Goal: Check status: Check status

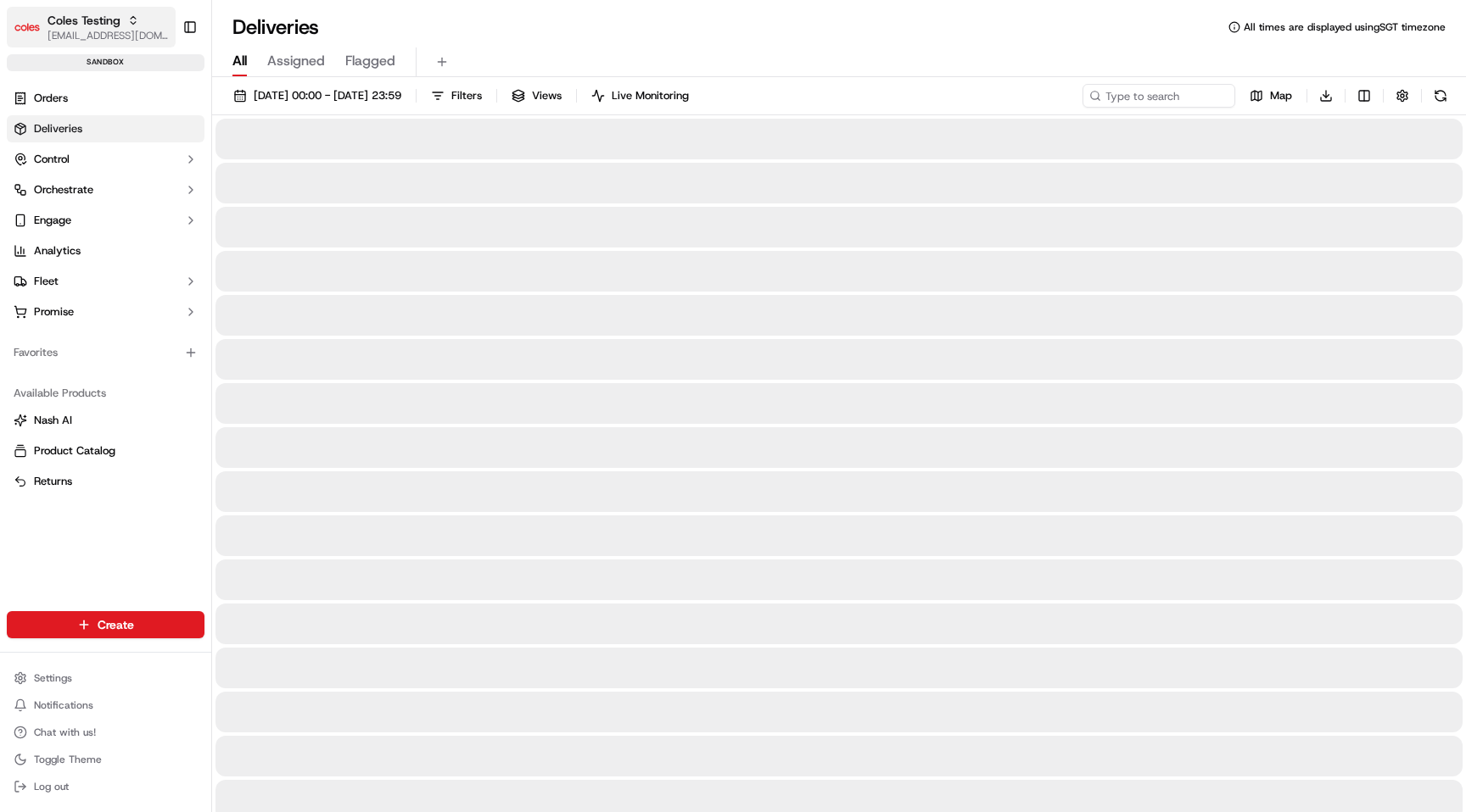
click at [82, 27] on span "Coles Testing" at bounding box center [85, 21] width 73 height 17
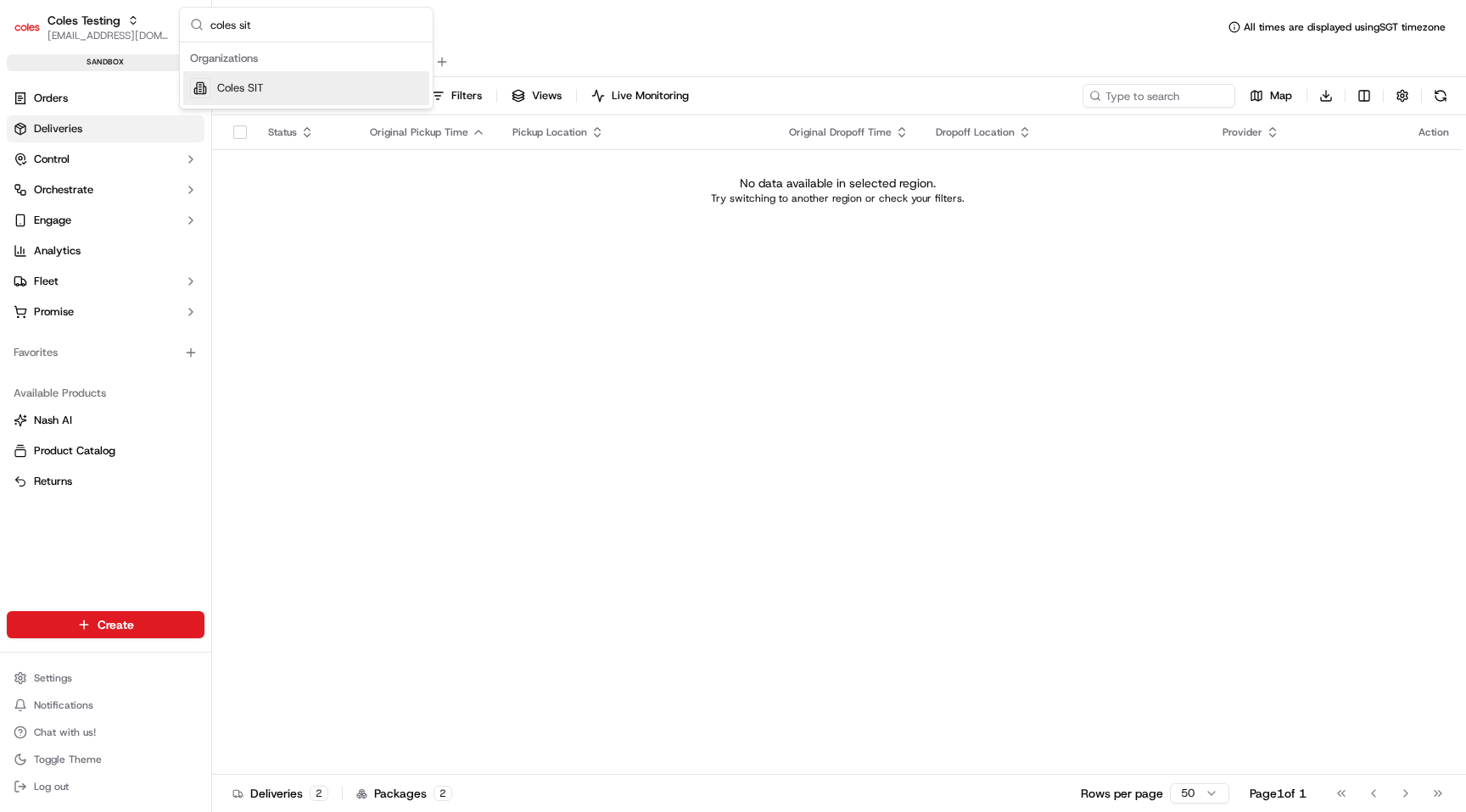
type input "coles sit"
click at [239, 89] on span "Coles SIT" at bounding box center [240, 88] width 47 height 15
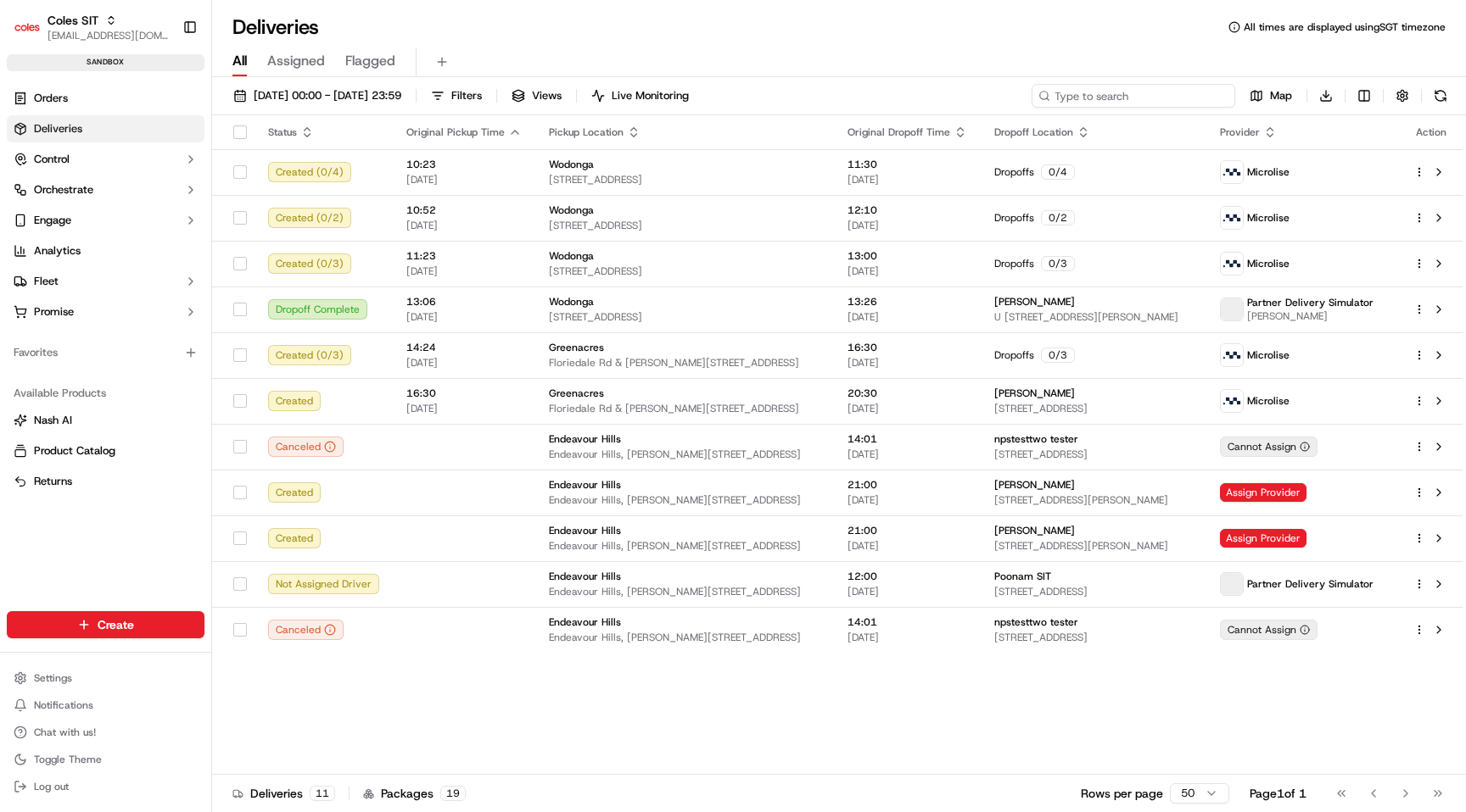
click at [1132, 98] on input at bounding box center [1133, 95] width 204 height 23
paste input "job_FRaU8vHgybpLtGA7tMxB5K"
type input "job_FRaU8vHgybpLtGA7tMxB5K"
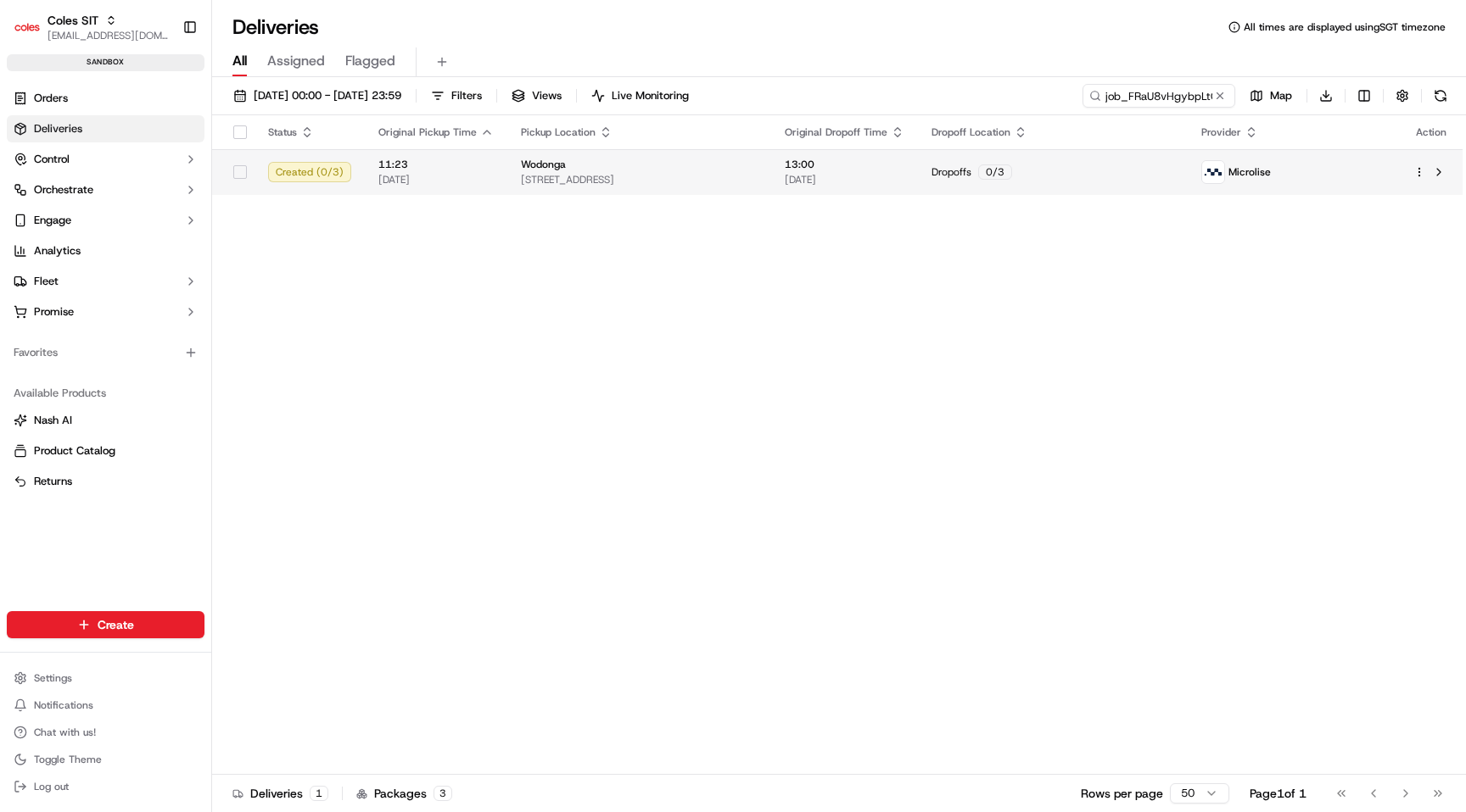
click at [1187, 183] on td "Dropoffs 0 / 3" at bounding box center [1052, 172] width 270 height 46
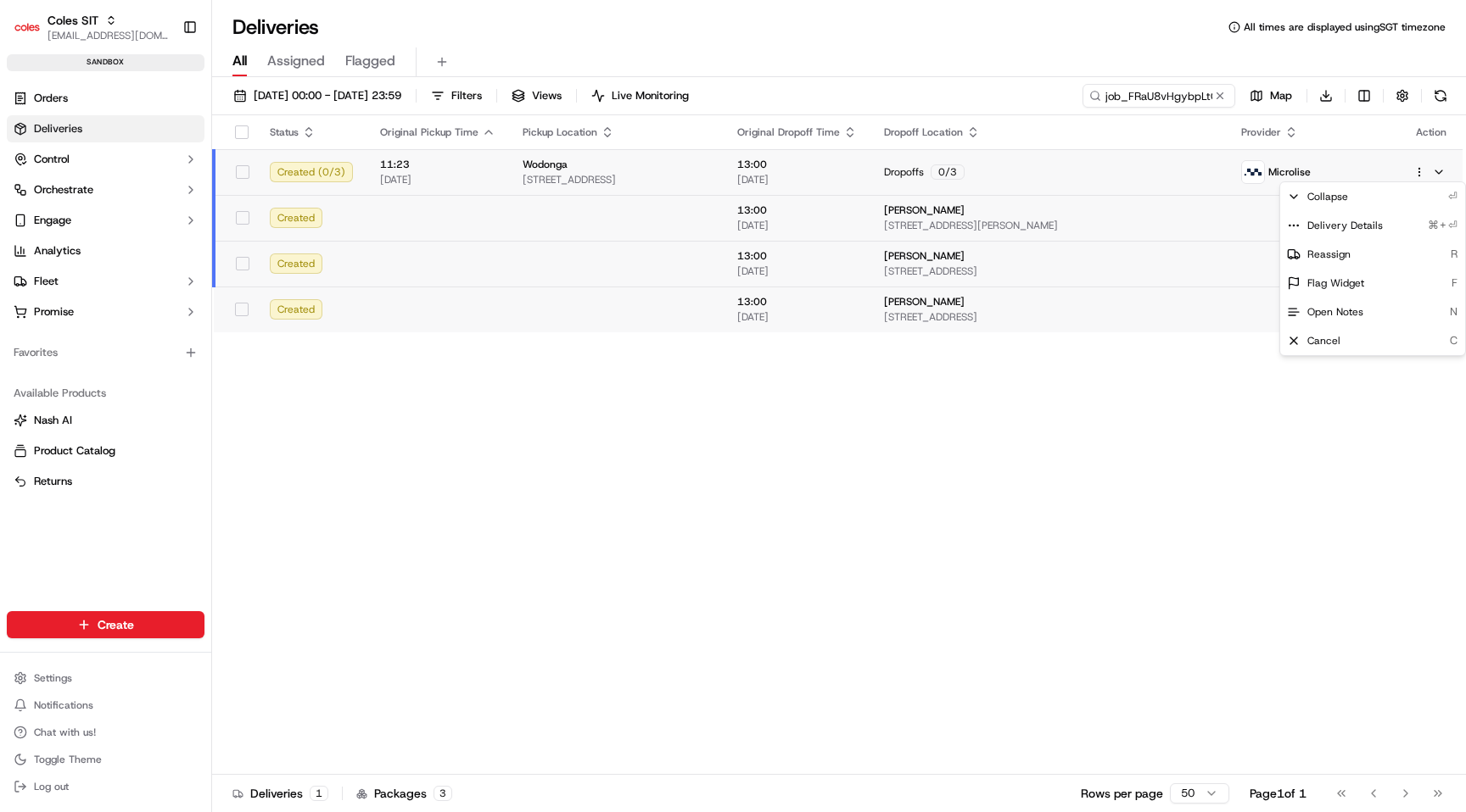
click at [1418, 165] on html "Coles SIT maksim@usenash.com Toggle Sidebar sandbox Orders Deliveries Control O…" at bounding box center [733, 406] width 1466 height 812
click at [1339, 220] on span "Delivery Details" at bounding box center [1345, 225] width 75 height 13
